Goal: Task Accomplishment & Management: Use online tool/utility

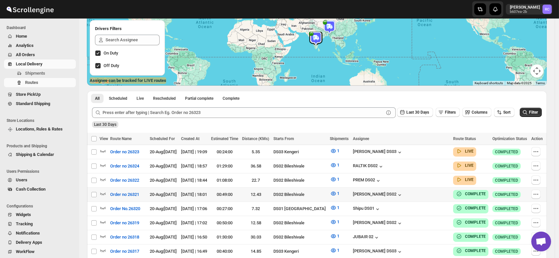
scroll to position [81, 0]
click at [102, 177] on icon "button" at bounding box center [103, 179] width 7 height 7
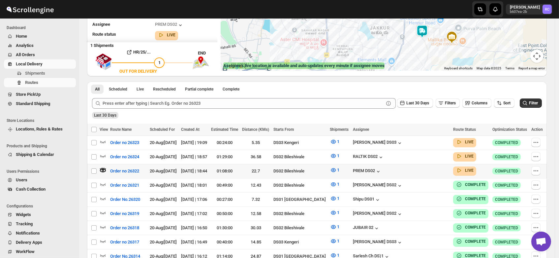
scroll to position [97, 0]
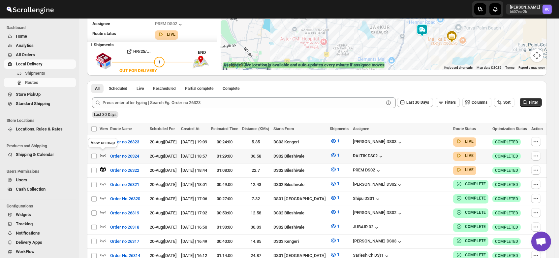
click at [103, 152] on icon "button" at bounding box center [103, 155] width 7 height 7
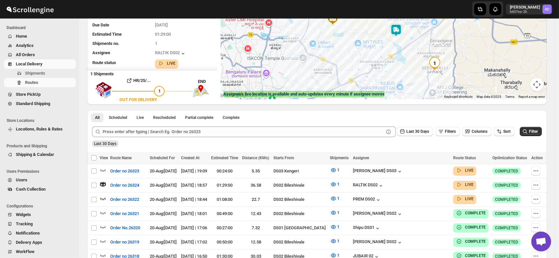
scroll to position [96, 0]
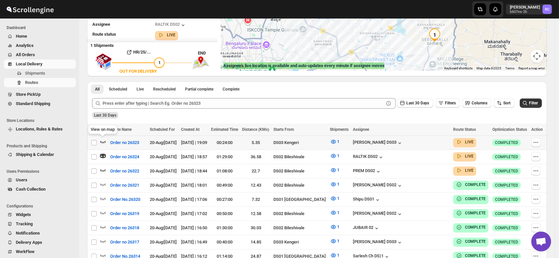
click at [103, 140] on icon "button" at bounding box center [103, 141] width 7 height 7
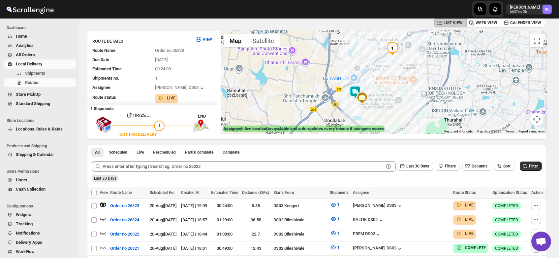
scroll to position [0, 0]
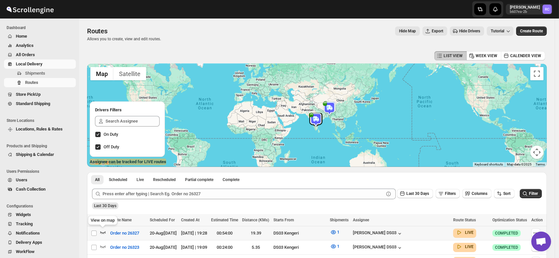
click at [104, 230] on icon "button" at bounding box center [103, 232] width 7 height 7
click at [103, 230] on icon "button" at bounding box center [103, 232] width 7 height 7
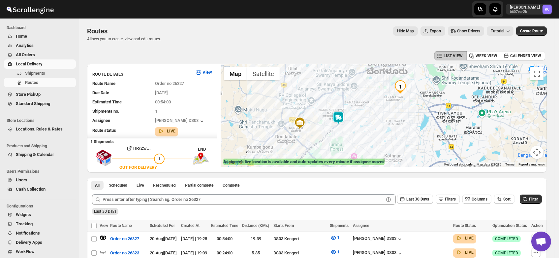
drag, startPoint x: 412, startPoint y: 113, endPoint x: 375, endPoint y: 115, distance: 37.3
click at [375, 115] on div at bounding box center [384, 115] width 326 height 103
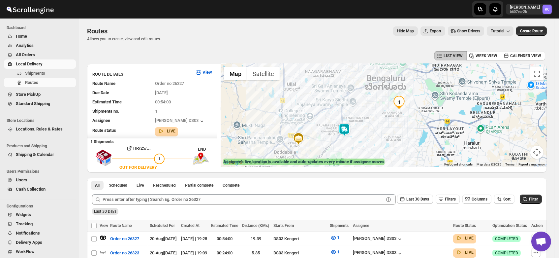
drag, startPoint x: 387, startPoint y: 102, endPoint x: 385, endPoint y: 125, distance: 23.8
click at [385, 125] on div at bounding box center [384, 115] width 326 height 103
click at [101, 235] on icon "button" at bounding box center [103, 237] width 7 height 7
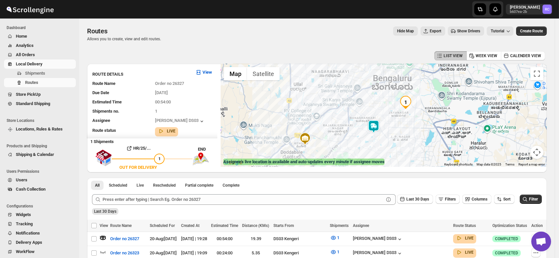
drag, startPoint x: 423, startPoint y: 120, endPoint x: 381, endPoint y: 145, distance: 48.8
click at [381, 145] on div at bounding box center [384, 115] width 326 height 103
click at [376, 126] on img at bounding box center [374, 126] width 13 height 13
click at [408, 92] on button "Close" at bounding box center [400, 99] width 16 height 16
click at [101, 237] on icon "button" at bounding box center [103, 238] width 6 height 4
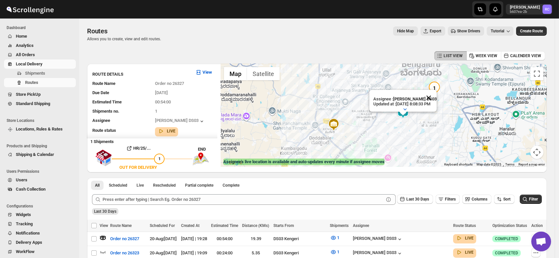
click at [435, 90] on button "Close" at bounding box center [429, 98] width 16 height 16
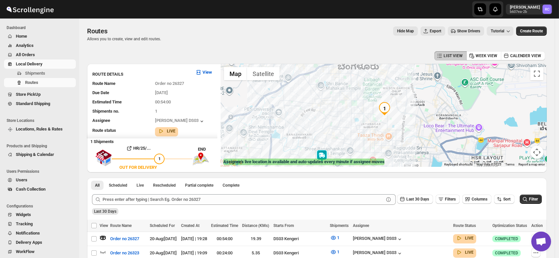
drag, startPoint x: 438, startPoint y: 104, endPoint x: 374, endPoint y: 142, distance: 74.2
click at [374, 142] on div at bounding box center [384, 115] width 326 height 103
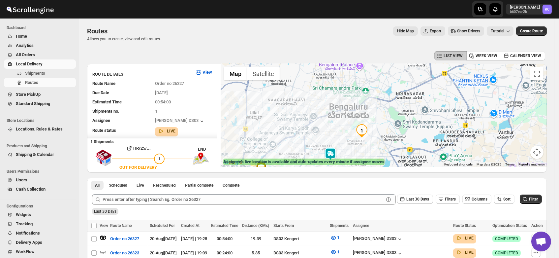
drag, startPoint x: 407, startPoint y: 77, endPoint x: 383, endPoint y: 114, distance: 44.4
click at [383, 114] on div at bounding box center [384, 115] width 326 height 103
